Goal: Transaction & Acquisition: Purchase product/service

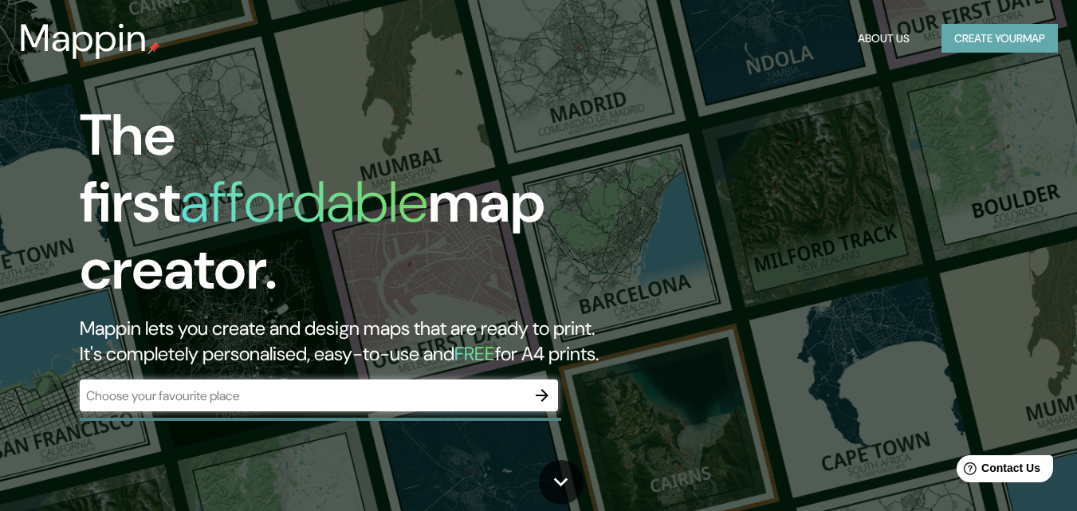
click at [988, 41] on button "Create your map" at bounding box center [1000, 39] width 116 height 30
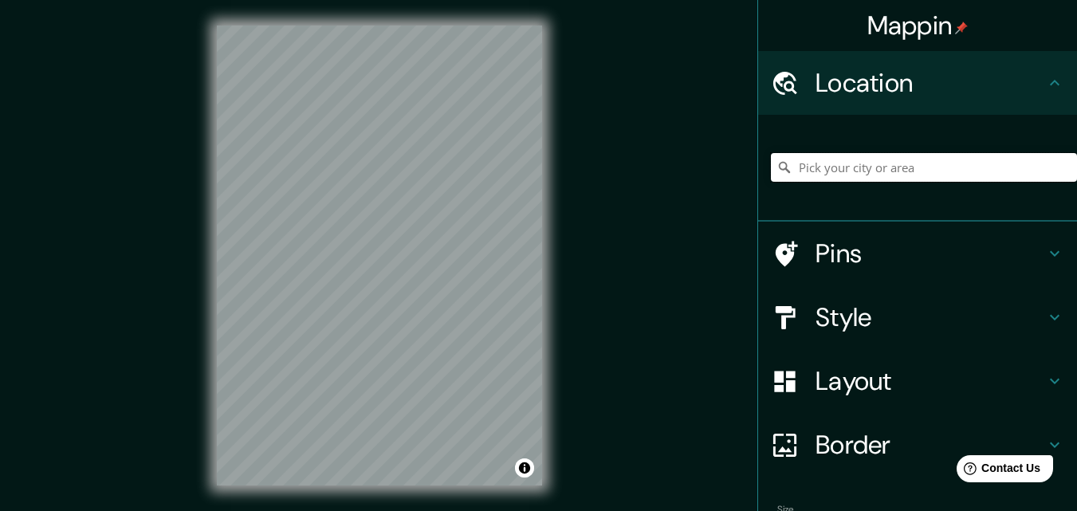
click at [825, 158] on input "Pick your city or area" at bounding box center [924, 167] width 306 height 29
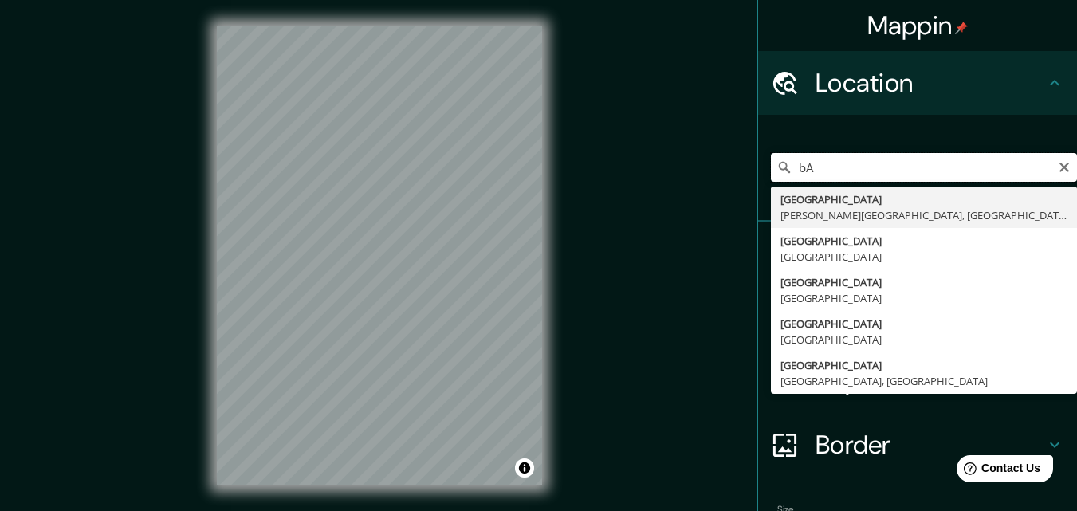
type input "b"
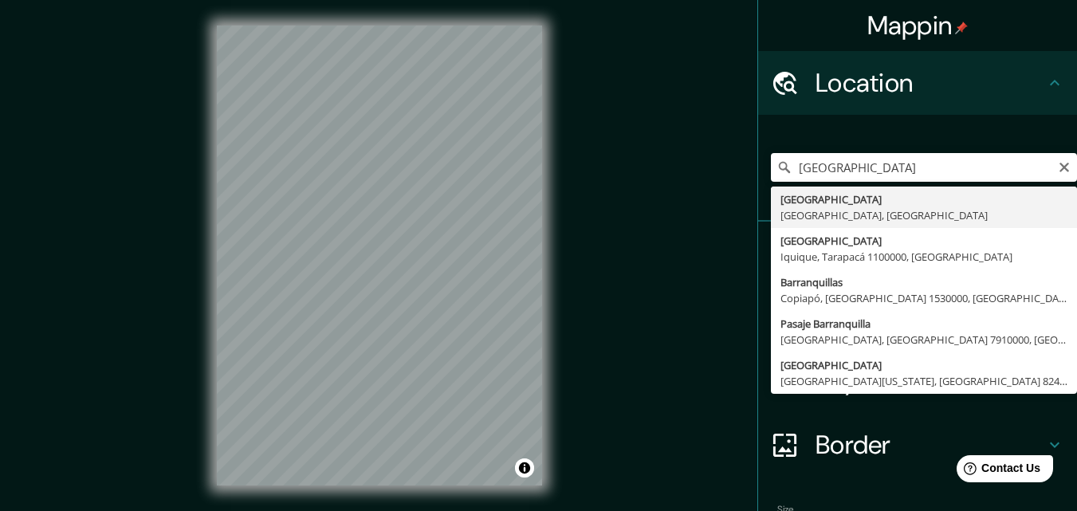
type input "[GEOGRAPHIC_DATA], [GEOGRAPHIC_DATA], [GEOGRAPHIC_DATA]"
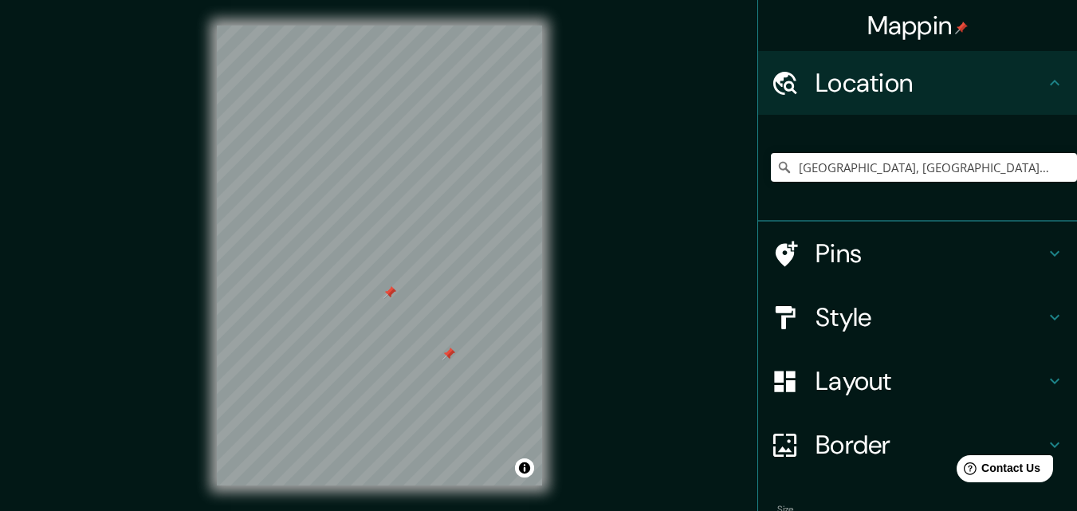
click at [383, 26] on div at bounding box center [379, 26] width 325 height 0
click at [324, 26] on div at bounding box center [379, 26] width 325 height 0
click at [333, 26] on div at bounding box center [379, 26] width 325 height 0
drag, startPoint x: 326, startPoint y: 117, endPoint x: 400, endPoint y: 295, distance: 192.4
click at [400, 26] on div at bounding box center [379, 26] width 325 height 0
